Goal: Go to known website: Go to known website

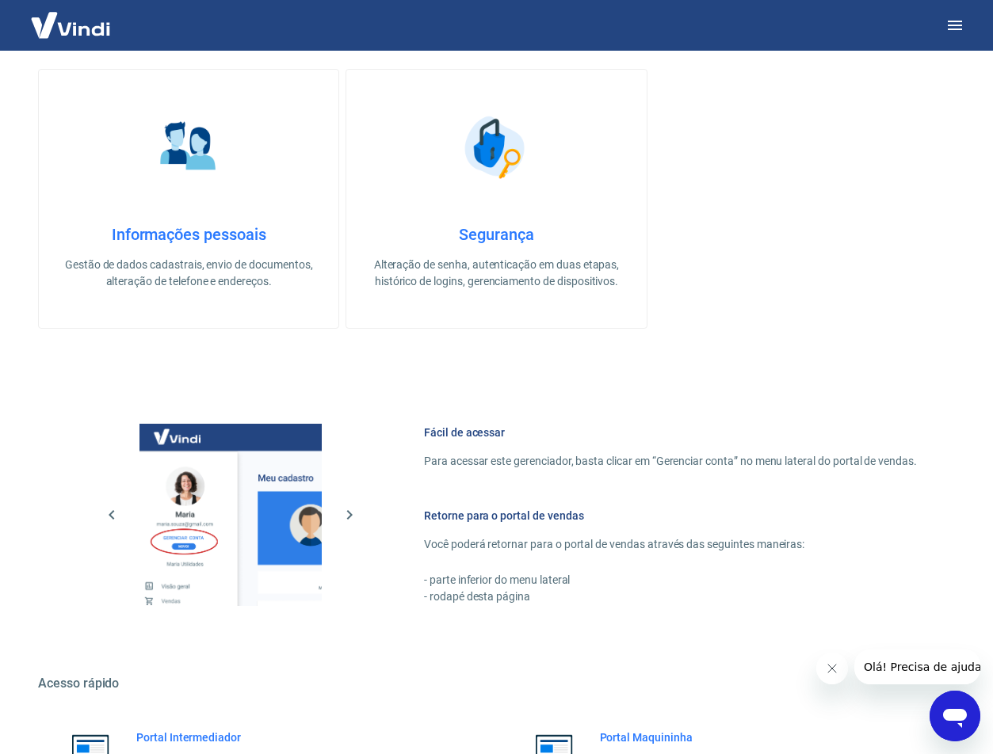
scroll to position [605, 0]
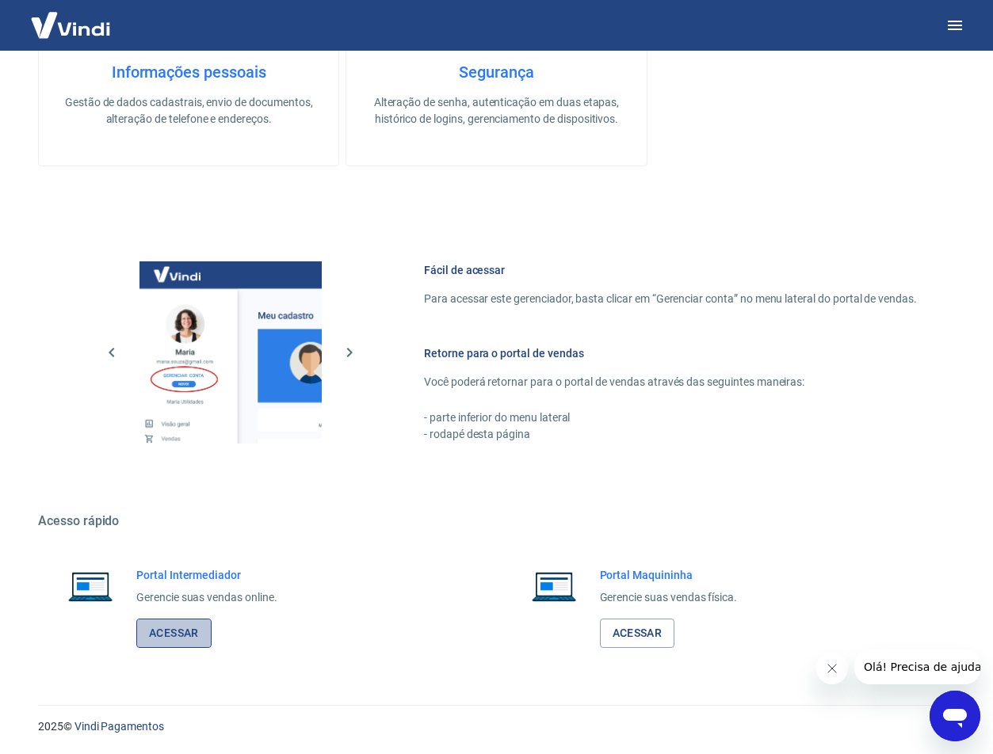
click at [184, 628] on link "Acessar" at bounding box center [173, 633] width 75 height 29
